Goal: Find specific page/section: Find specific page/section

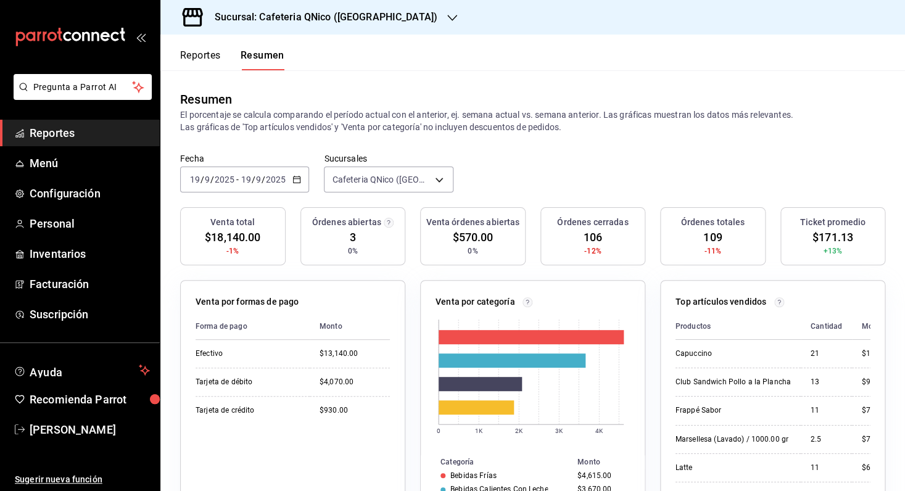
click at [270, 22] on h3 "Sucursal: Cafeteria QNico ([GEOGRAPHIC_DATA])" at bounding box center [321, 17] width 233 height 15
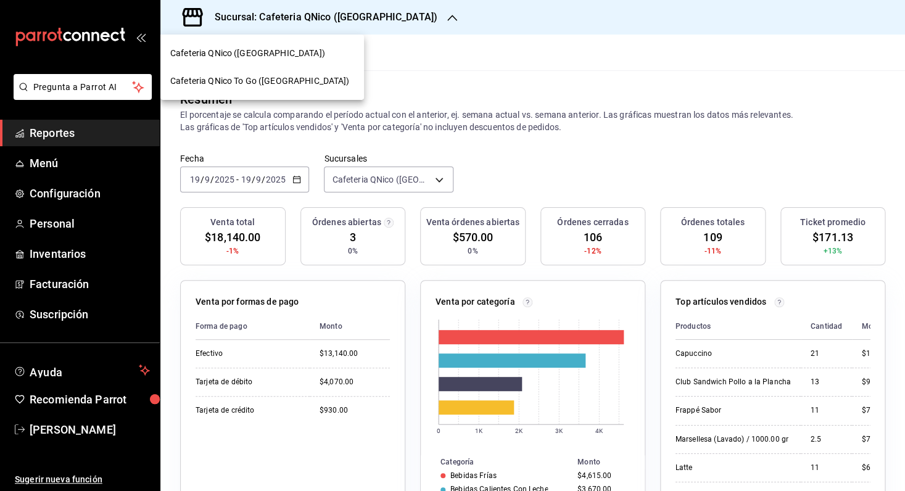
click at [188, 56] on span "Cafeteria QNico ([GEOGRAPHIC_DATA])" at bounding box center [247, 53] width 155 height 13
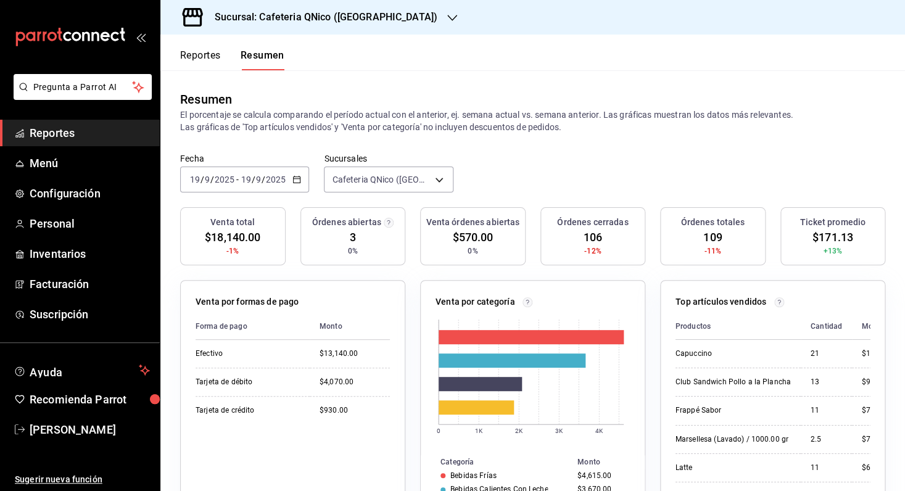
click at [204, 52] on button "Reportes" at bounding box center [200, 59] width 41 height 21
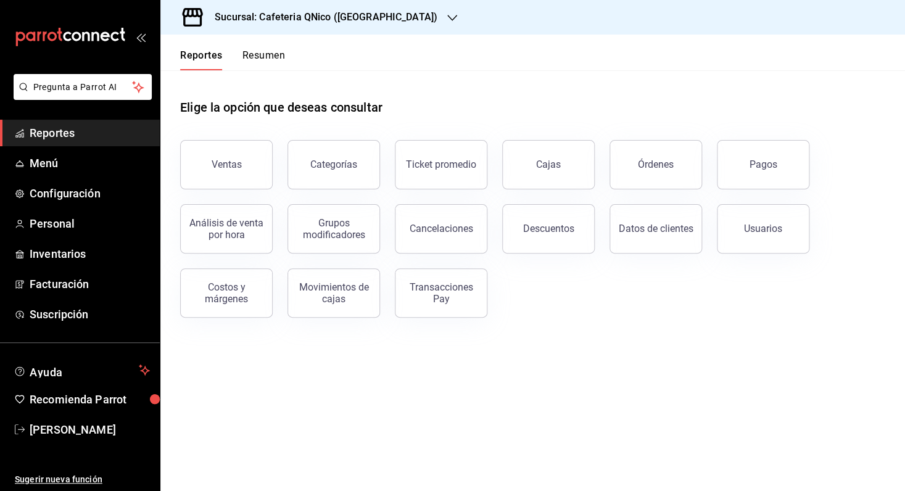
click at [274, 57] on button "Resumen" at bounding box center [263, 59] width 43 height 21
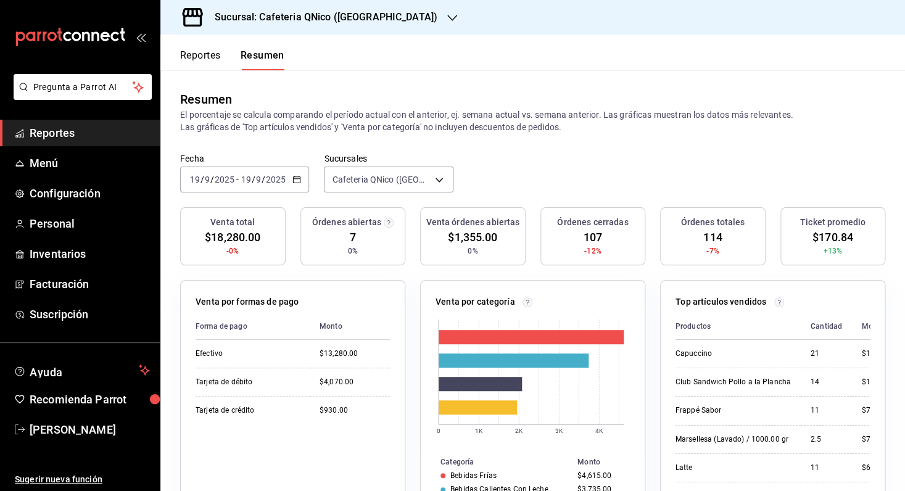
click at [209, 54] on button "Reportes" at bounding box center [200, 59] width 41 height 21
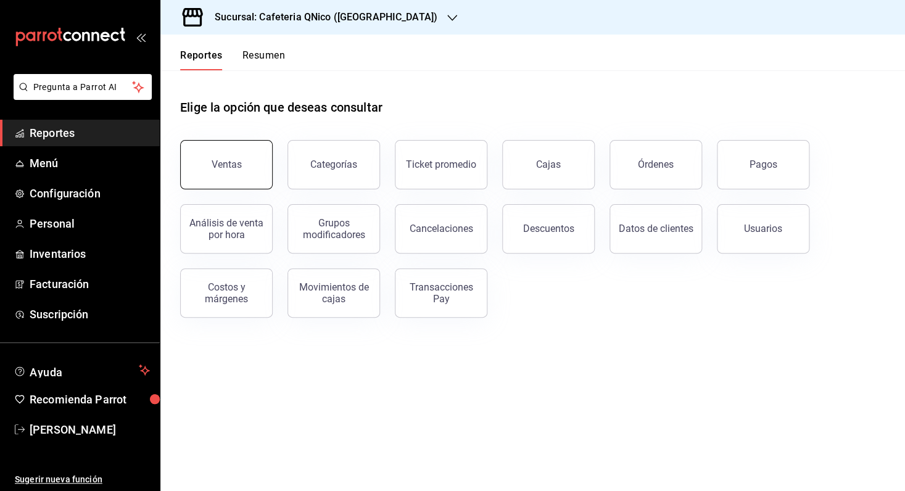
click at [218, 155] on button "Ventas" at bounding box center [226, 164] width 93 height 49
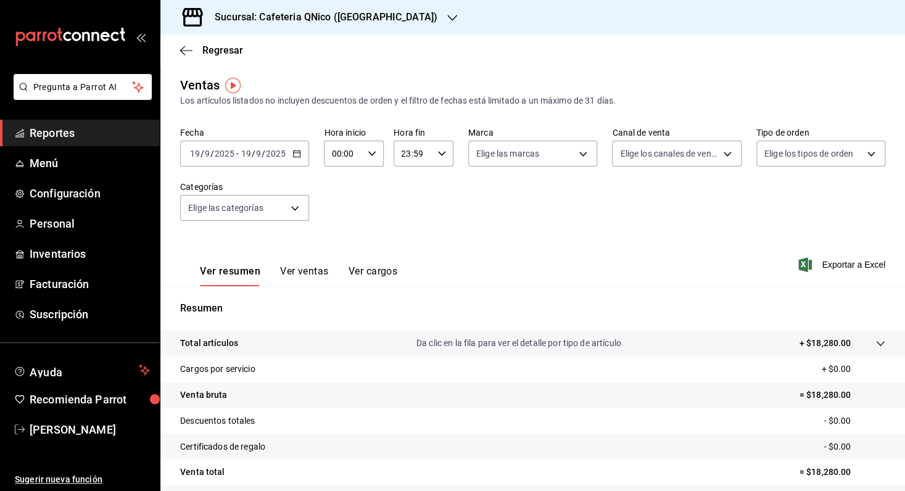
click at [67, 130] on span "Reportes" at bounding box center [90, 133] width 120 height 17
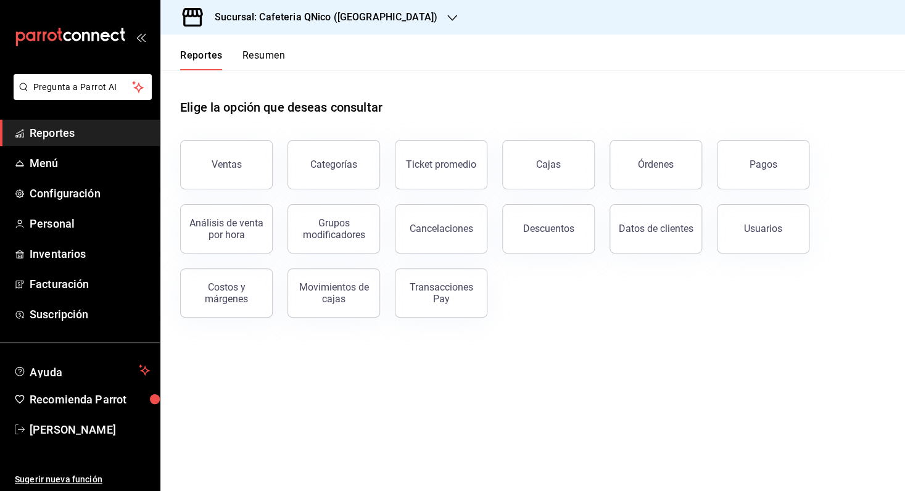
click at [271, 46] on div "Reportes Resumen" at bounding box center [222, 53] width 125 height 36
click at [271, 57] on button "Resumen" at bounding box center [263, 59] width 43 height 21
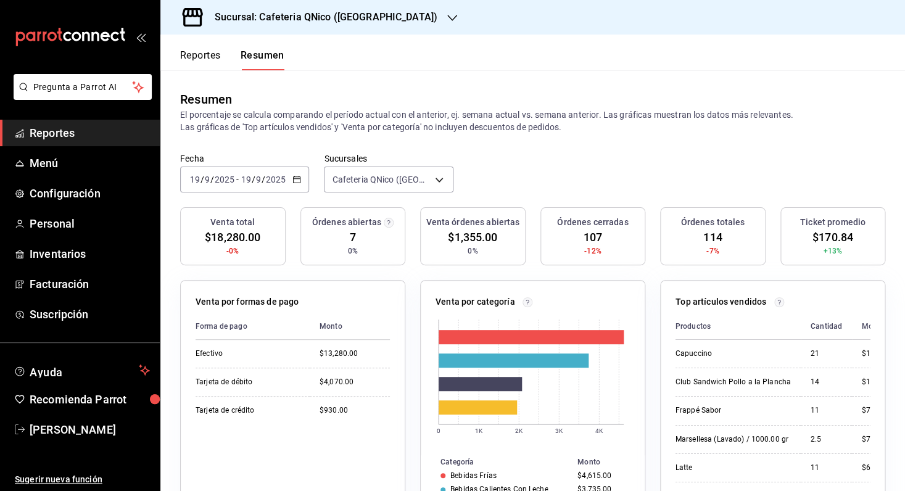
click at [67, 134] on span "Reportes" at bounding box center [90, 133] width 120 height 17
